Goal: Register for event/course

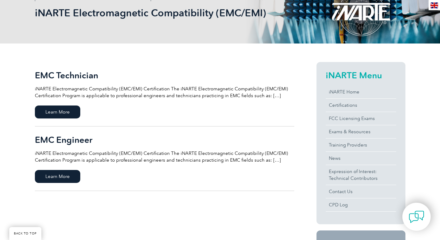
scroll to position [148, 0]
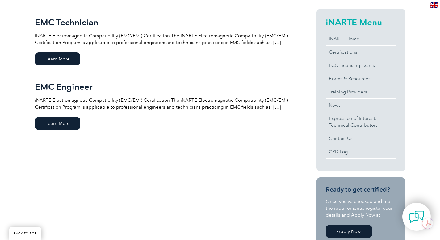
click at [66, 90] on h2 "EMC Engineer" at bounding box center [164, 87] width 259 height 10
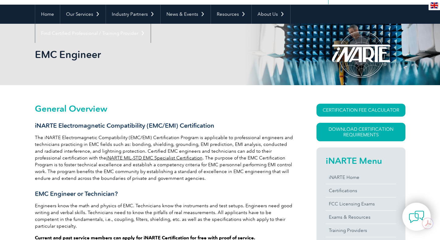
scroll to position [62, 0]
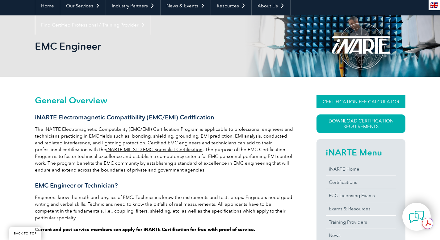
click at [380, 101] on link "CERTIFICATION FEE CALCULATOR" at bounding box center [360, 101] width 89 height 13
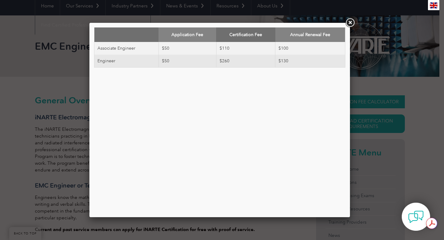
click at [380, 101] on div "Application Fee Certification Fee Annual Renewal Fee Associate Engineer $50 $11…" at bounding box center [222, 120] width 444 height 240
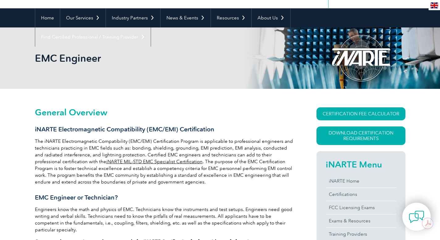
scroll to position [0, 0]
